Goal: Transaction & Acquisition: Download file/media

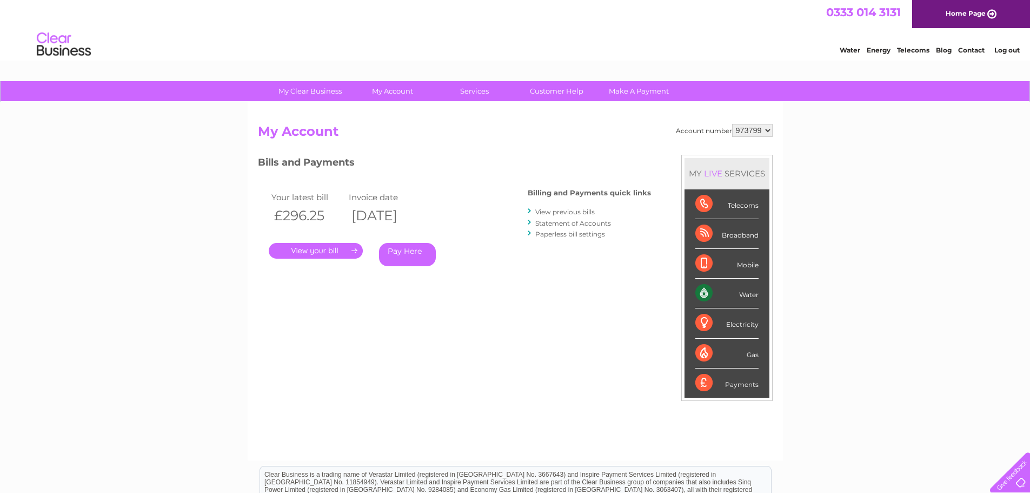
click at [320, 249] on link "." at bounding box center [316, 251] width 94 height 16
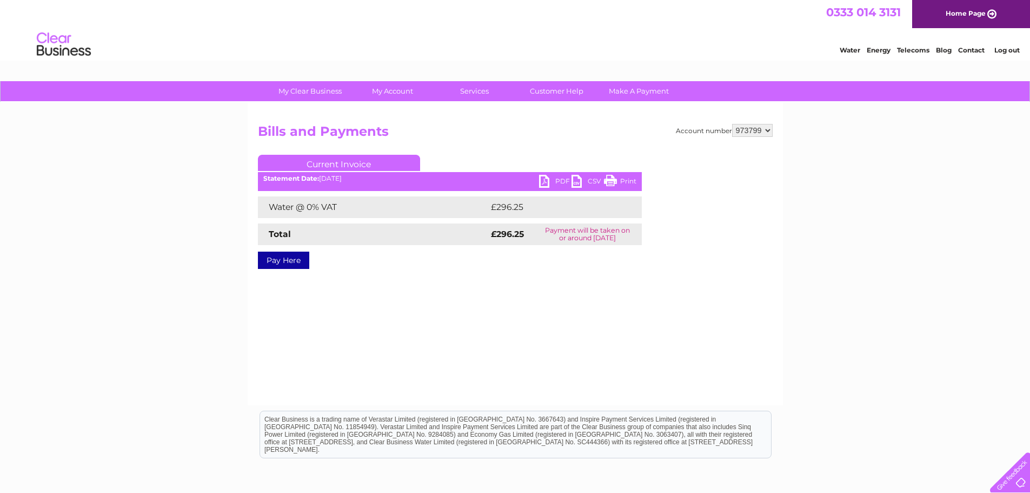
click at [547, 187] on link "PDF" at bounding box center [555, 183] width 32 height 16
click at [158, 308] on div "My Clear Business Login Details My Details My Preferences Link Account My Accou…" at bounding box center [515, 335] width 1030 height 509
